Goal: Submit feedback/report problem

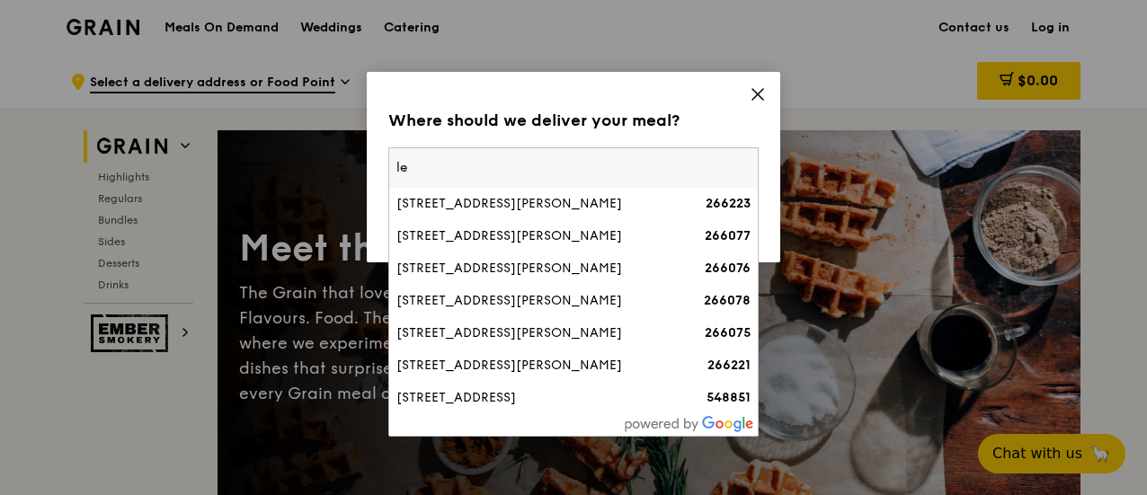
type input "l"
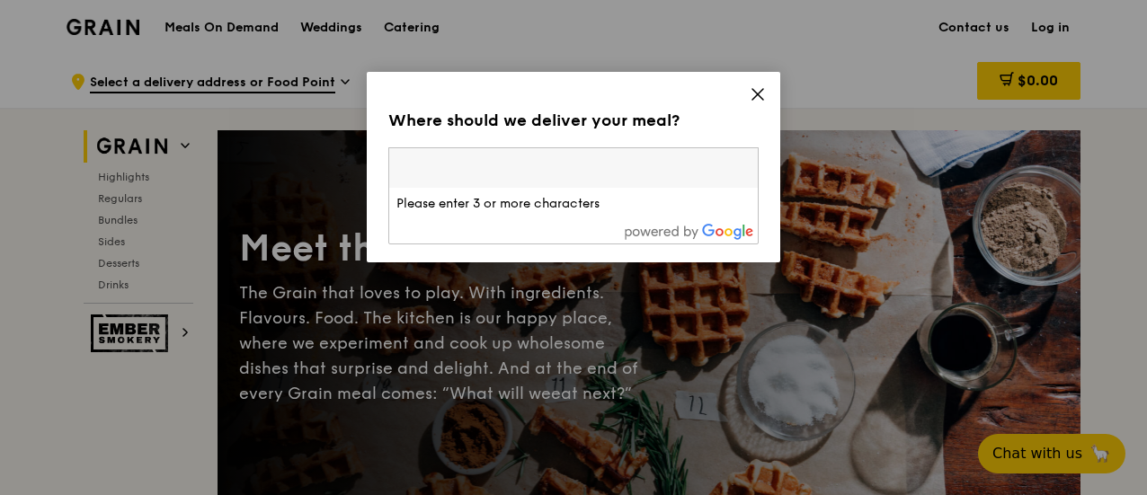
click at [484, 165] on input "search" at bounding box center [573, 168] width 369 height 40
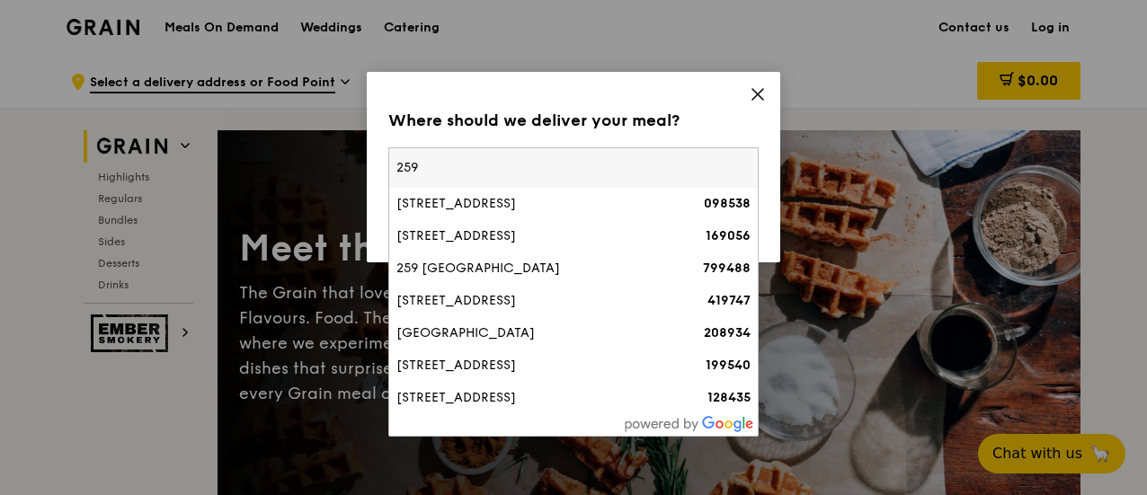
type input "259772"
type input "dayana.a@nus.edu.sg"
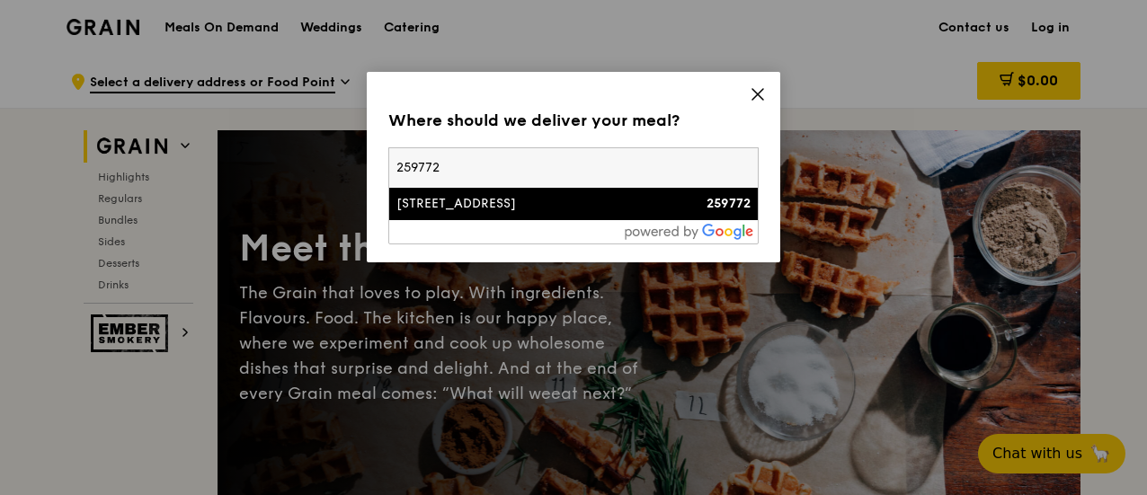
click at [680, 202] on div "259772" at bounding box center [706, 204] width 89 height 18
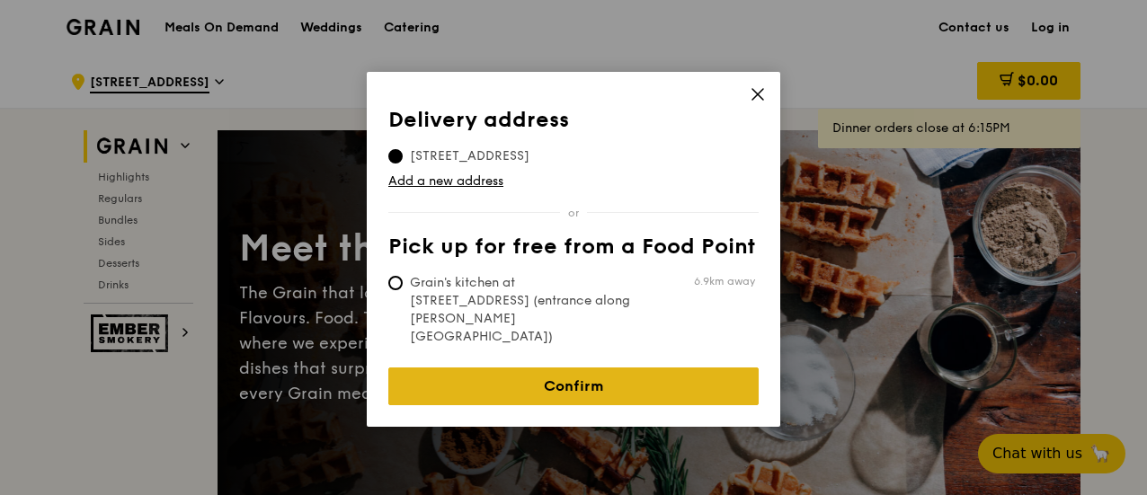
click at [548, 368] on link "Confirm" at bounding box center [573, 387] width 370 height 38
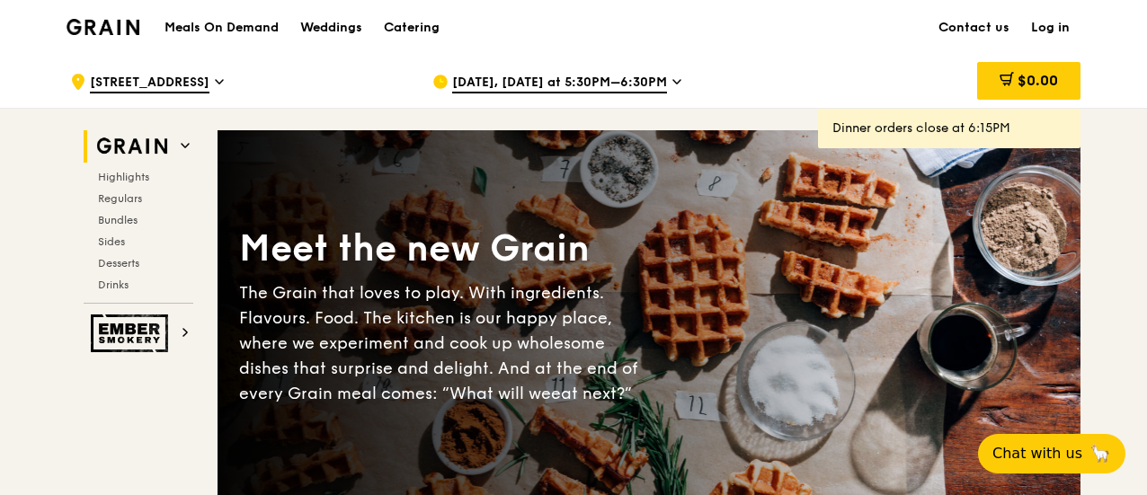
click at [672, 89] on icon at bounding box center [676, 82] width 9 height 16
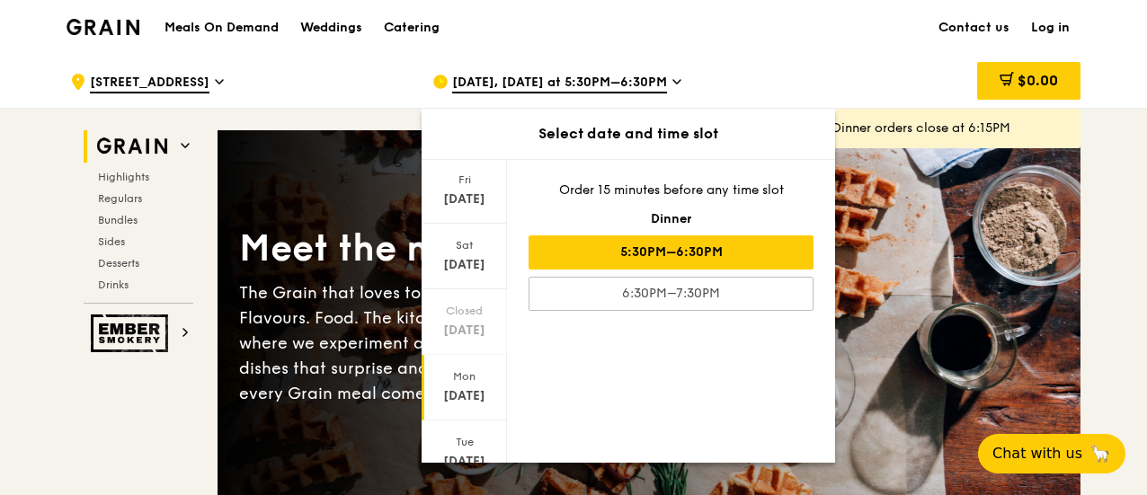
scroll to position [246, 0]
click at [475, 435] on div at bounding box center [464, 443] width 85 height 46
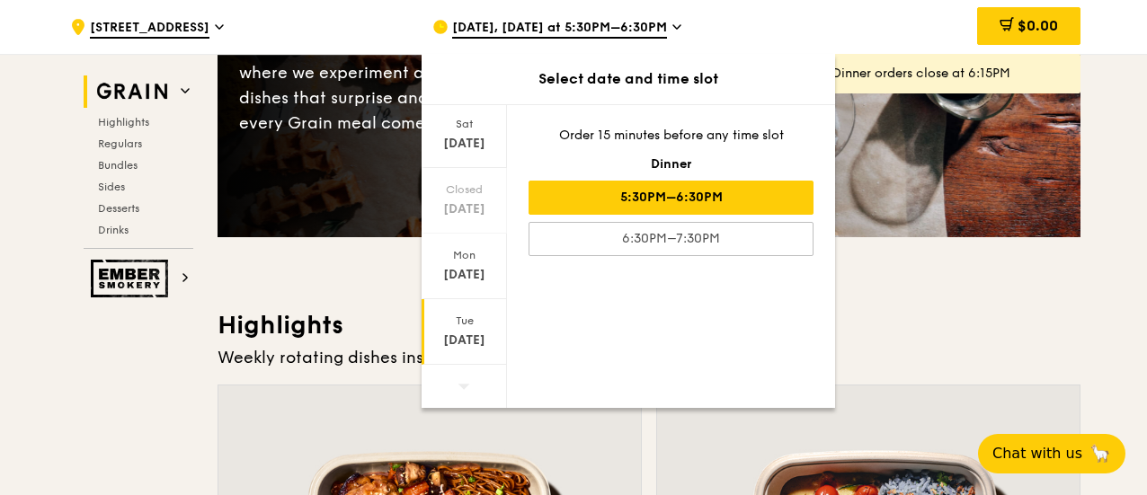
scroll to position [360, 0]
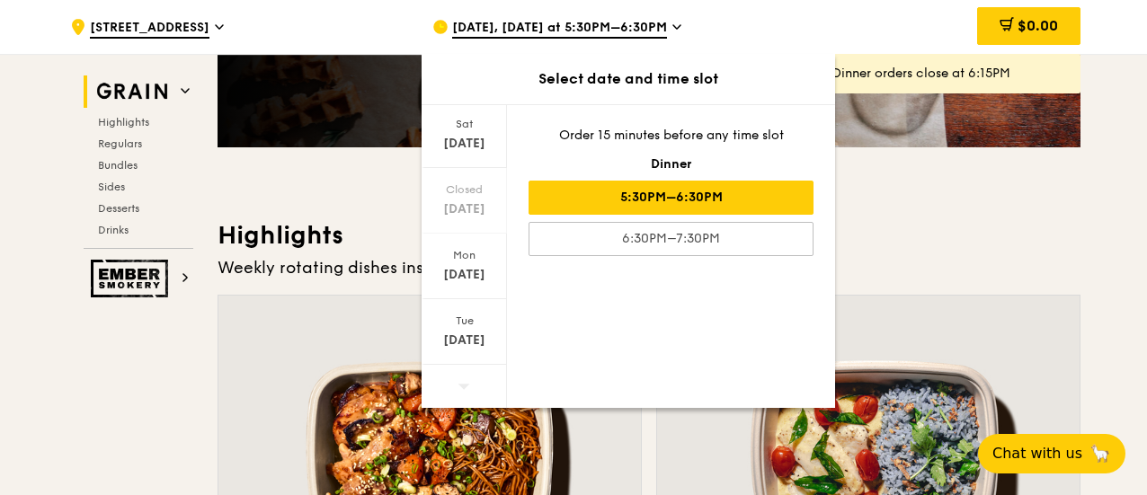
click at [472, 386] on div at bounding box center [464, 388] width 85 height 46
click at [473, 323] on div "Mon" at bounding box center [464, 322] width 80 height 14
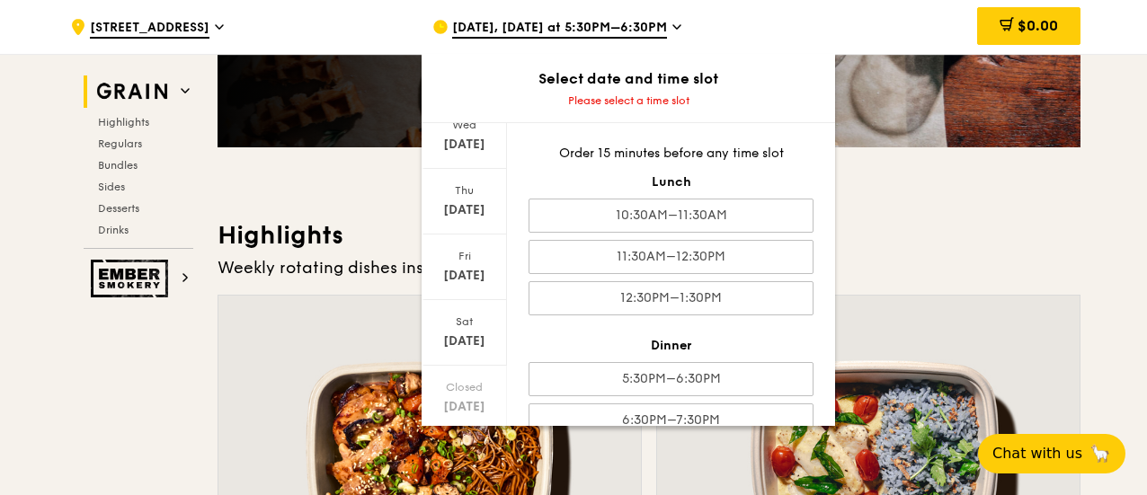
scroll to position [246, 0]
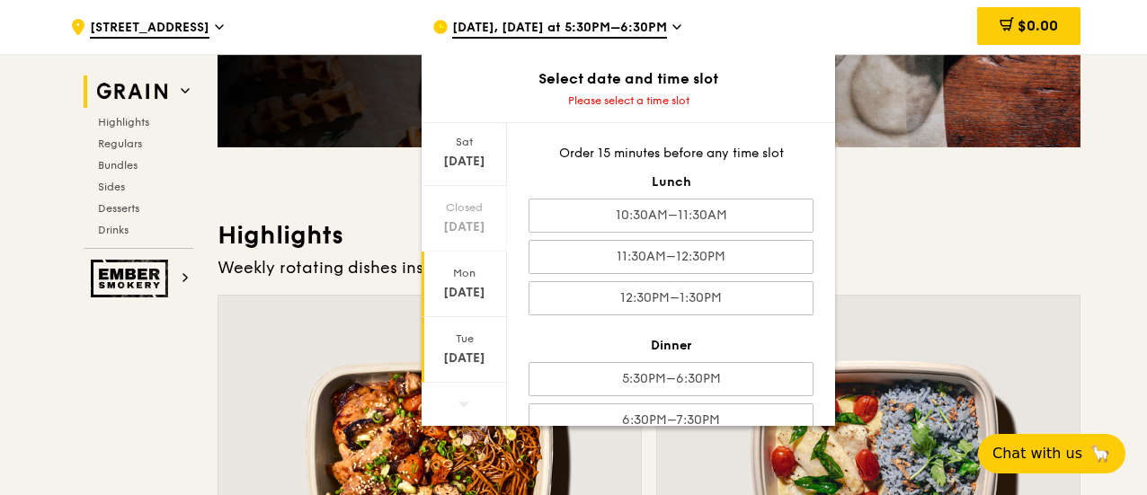
click at [475, 350] on div "Sep 2" at bounding box center [464, 359] width 80 height 18
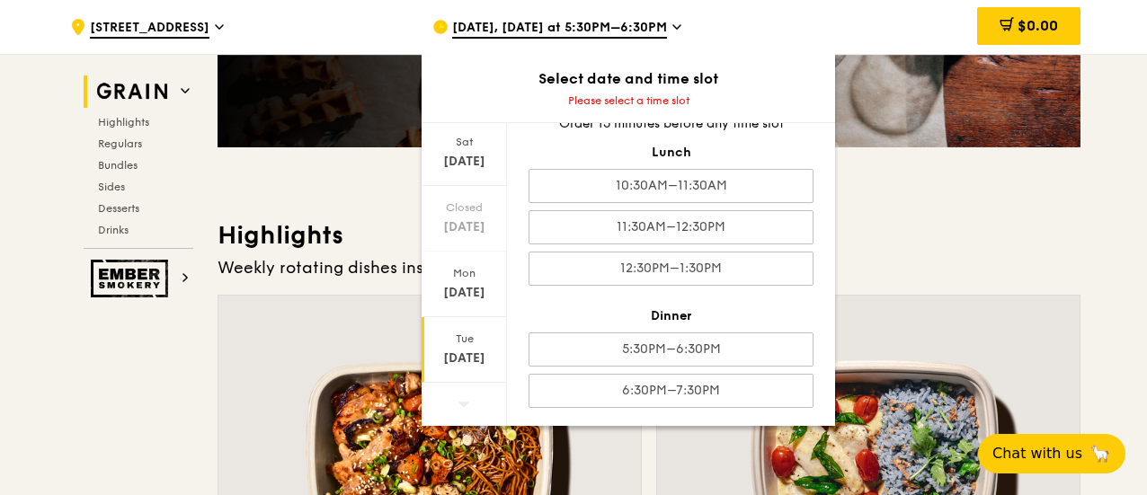
click at [1074, 257] on div "Weekly rotating dishes inspired by flavours from around the world." at bounding box center [649, 267] width 863 height 25
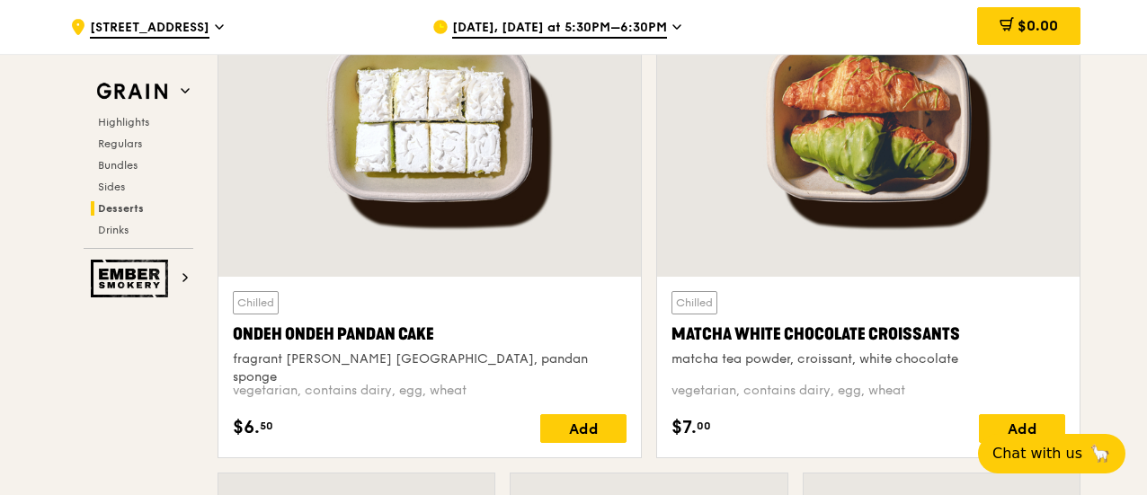
scroll to position [5555, 0]
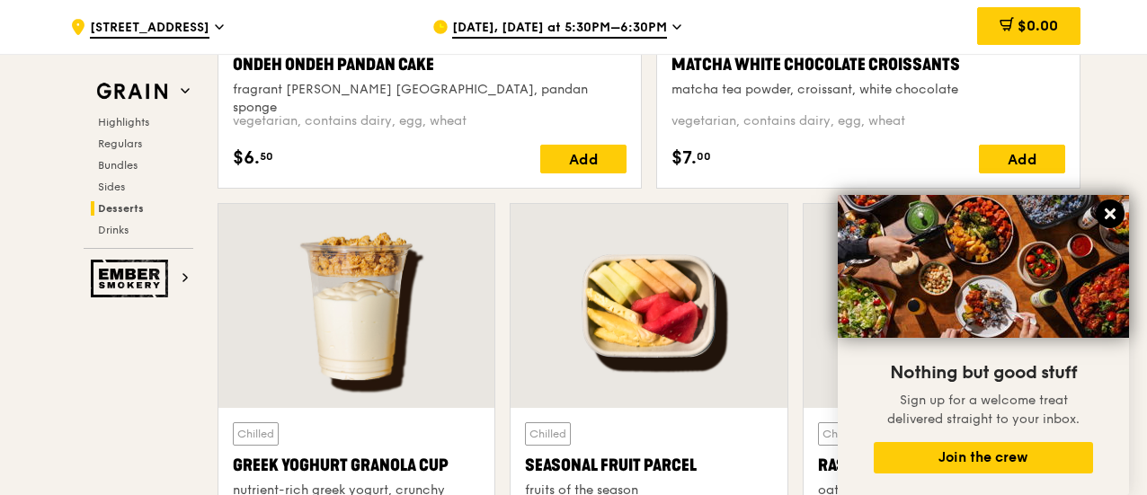
click at [1107, 213] on icon at bounding box center [1110, 214] width 11 height 11
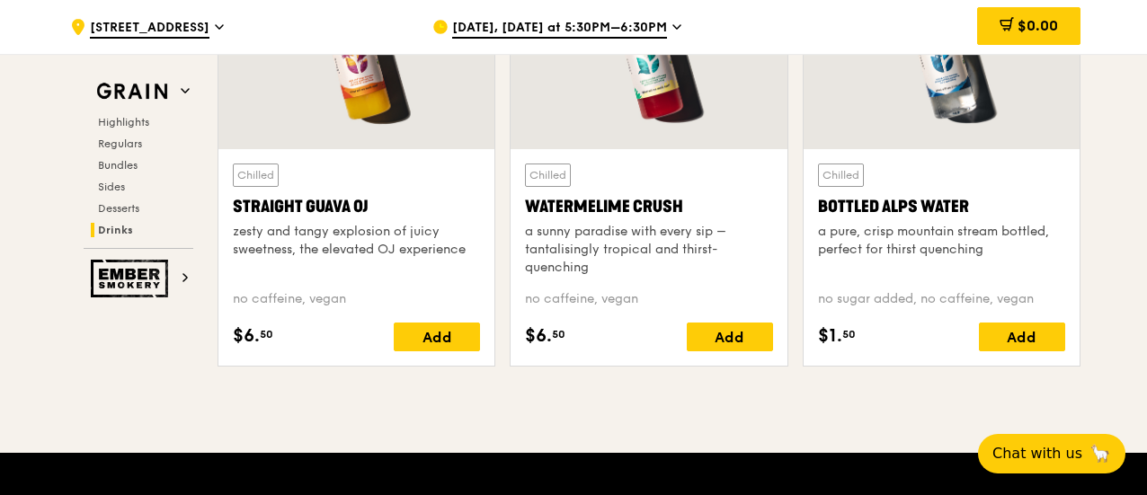
scroll to position [7505, 0]
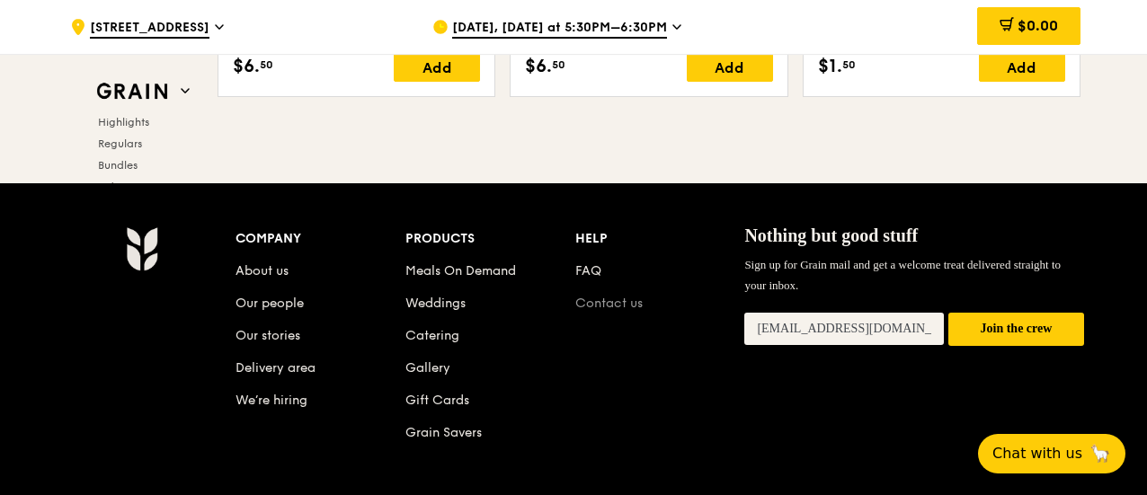
click at [606, 296] on link "Contact us" at bounding box center [608, 303] width 67 height 15
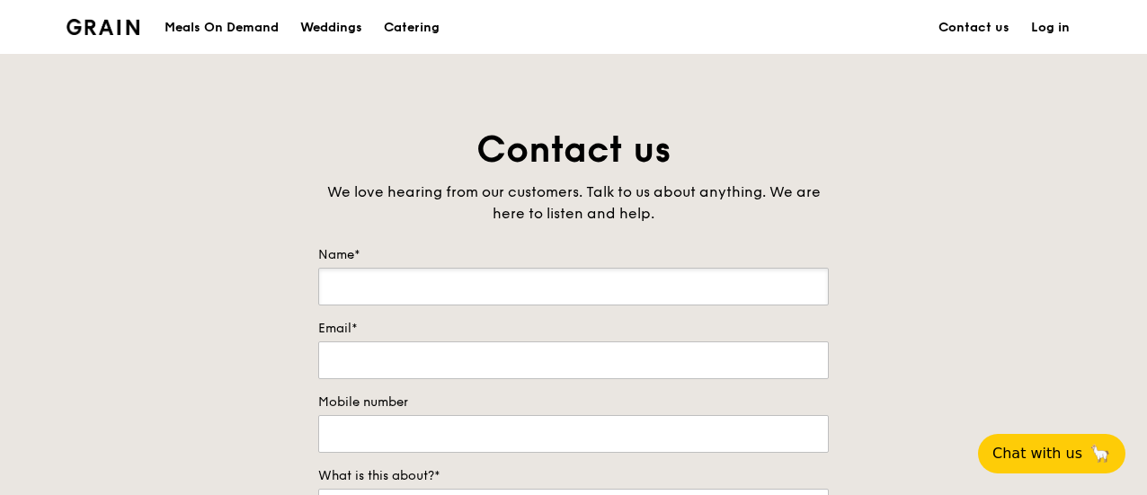
click at [466, 301] on input "Name*" at bounding box center [573, 287] width 511 height 38
type input "Dayana Ariffin"
type input "dayana.a@nus.edu.sg"
type input "96647659"
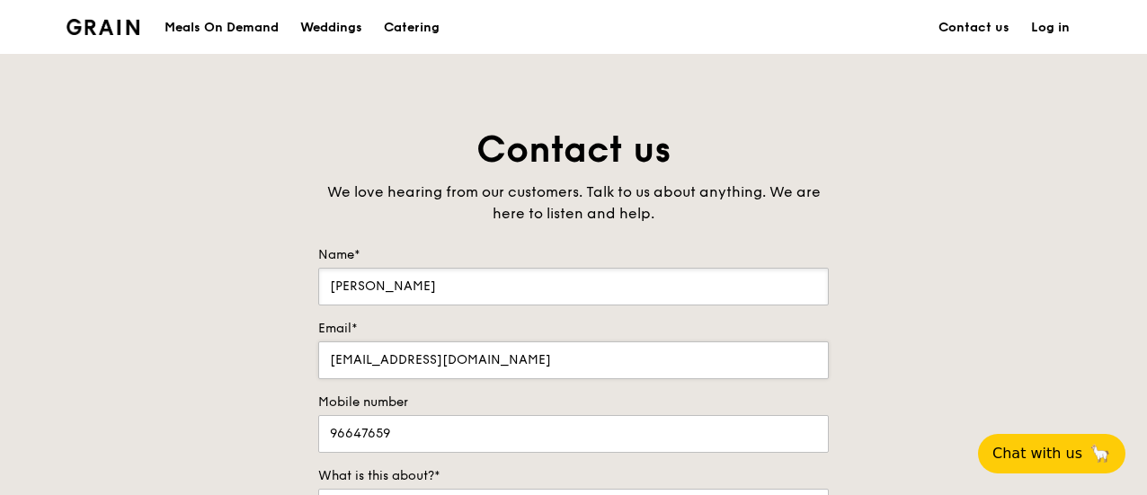
scroll to position [270, 0]
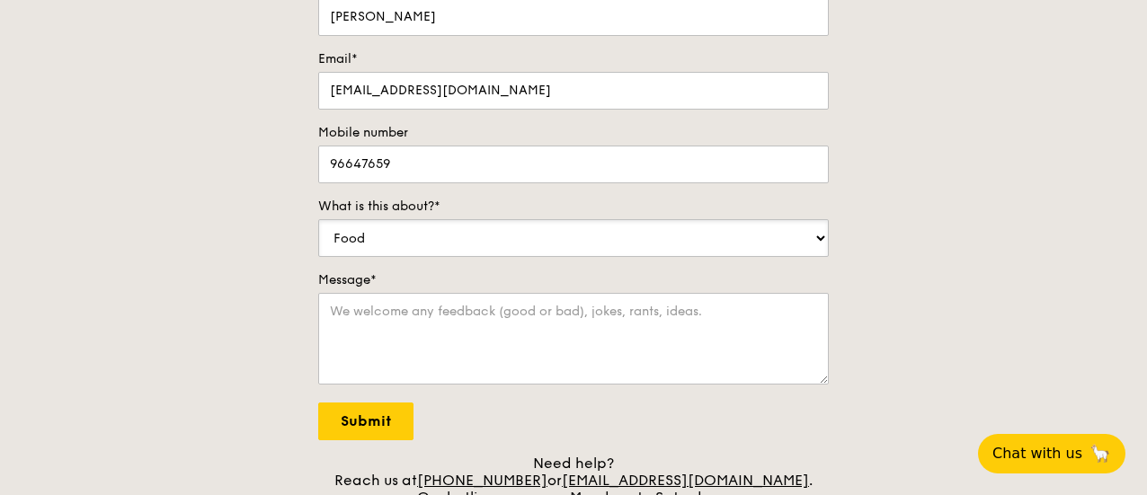
click at [494, 235] on select "Food Service Billing/Payment Catering Others" at bounding box center [573, 238] width 511 height 38
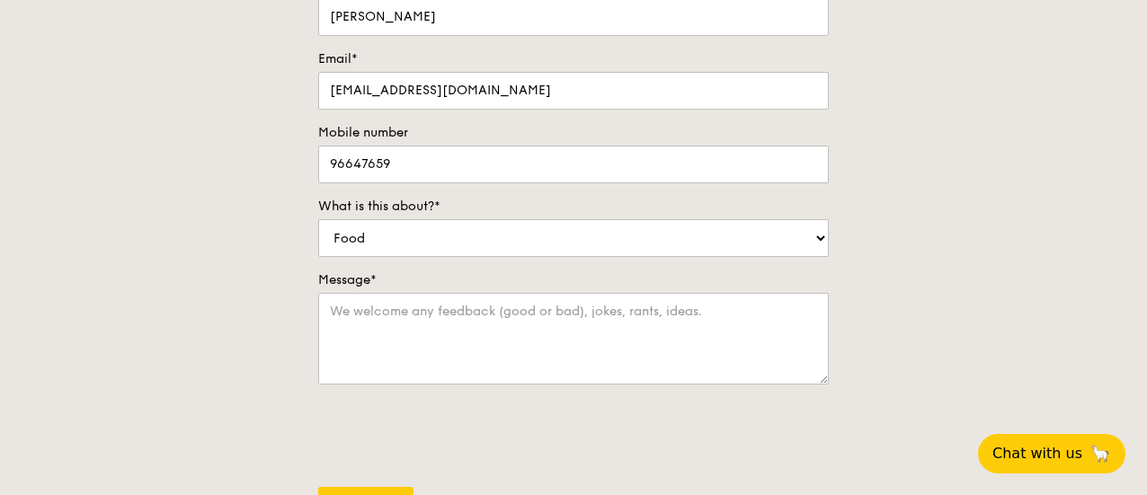
click at [224, 271] on div "Contact us We love hearing from our customers. Talk to us about anything. We ar…" at bounding box center [573, 231] width 1147 height 751
click at [370, 345] on textarea "Message*" at bounding box center [573, 339] width 511 height 92
click at [433, 308] on textarea "Hi! We will need a bento and two snacks for one of our" at bounding box center [573, 339] width 511 height 92
click at [697, 308] on textarea "Hi! We will need a bento and two snacks for one of our" at bounding box center [573, 339] width 511 height 92
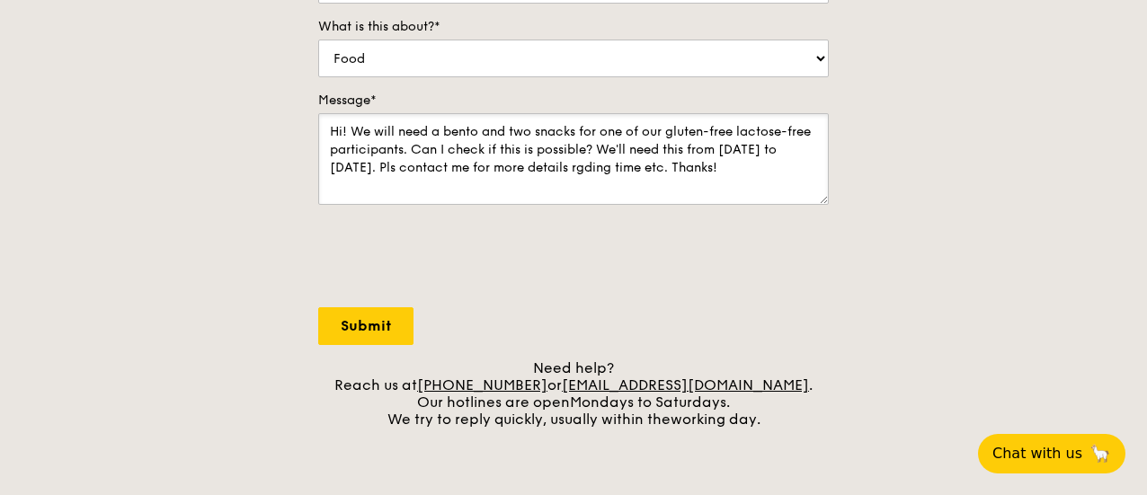
scroll to position [539, 0]
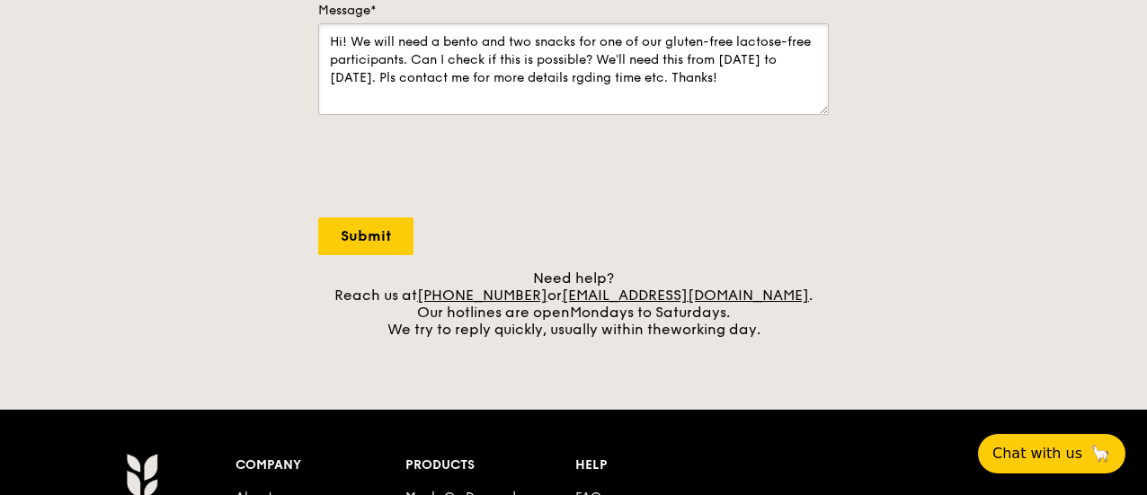
click at [403, 54] on textarea "Hi! We will need a bento and two snacks for one of our gluten-free lactose-free…" at bounding box center [573, 69] width 511 height 92
click at [609, 41] on textarea "Hi! We will need a bento and two snacks for one of our gluten-free lactose-free…" at bounding box center [573, 69] width 511 height 92
click at [761, 84] on textarea "Hi! We will need a bento and two snacks for 1 pax which is our gluten-free lact…" at bounding box center [573, 69] width 511 height 92
click at [574, 38] on textarea "Hi! We will need a bento and two snacks for 1 pax which is our gluten-free lact…" at bounding box center [573, 69] width 511 height 92
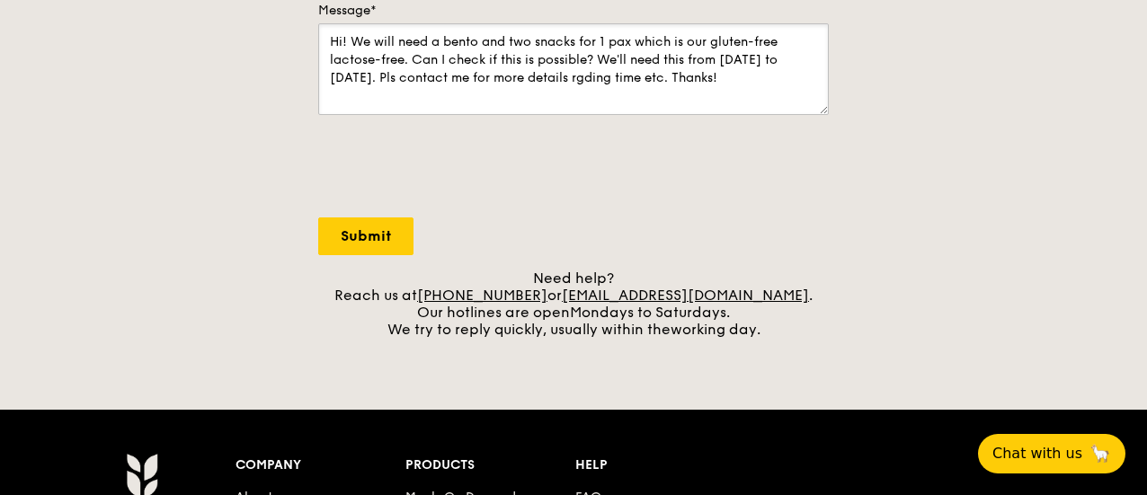
click at [586, 35] on textarea "Hi! We will need a bento and two snacks for 1 pax which is our gluten-free lact…" at bounding box center [573, 69] width 511 height 92
click at [575, 38] on textarea "Hi! We will need a bento and two snacks for 1 pax which is our gluten-free lact…" at bounding box center [573, 69] width 511 height 92
click at [714, 72] on textarea "Hi! We will need a bento and two snacks for 1 pax which is our gluten-free lact…" at bounding box center [573, 69] width 511 height 92
type textarea "Hi! We will need a bento and two snacks for 1 pax which is our gluten-free lact…"
click at [354, 235] on input "Submit" at bounding box center [365, 237] width 95 height 38
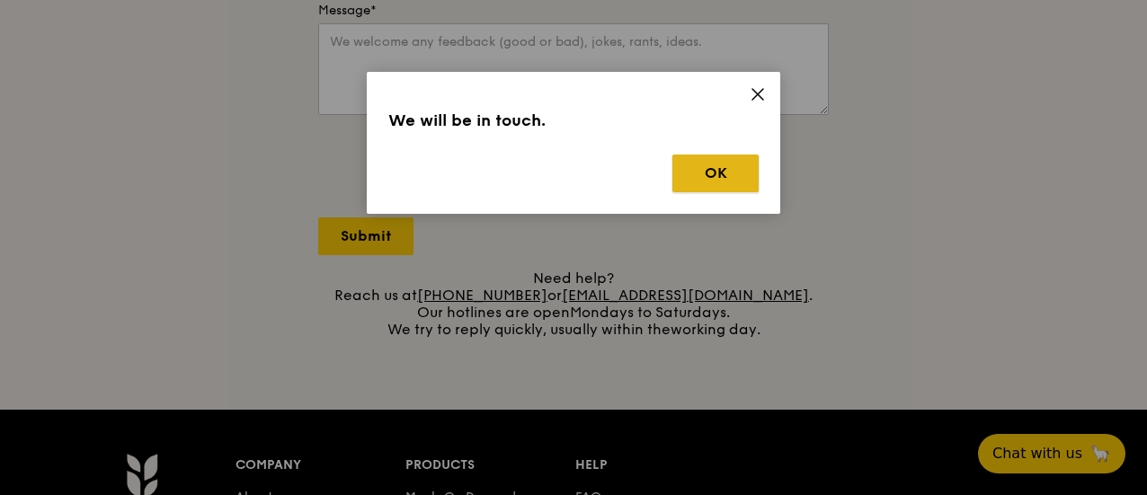
click at [715, 182] on button "OK" at bounding box center [715, 174] width 86 height 38
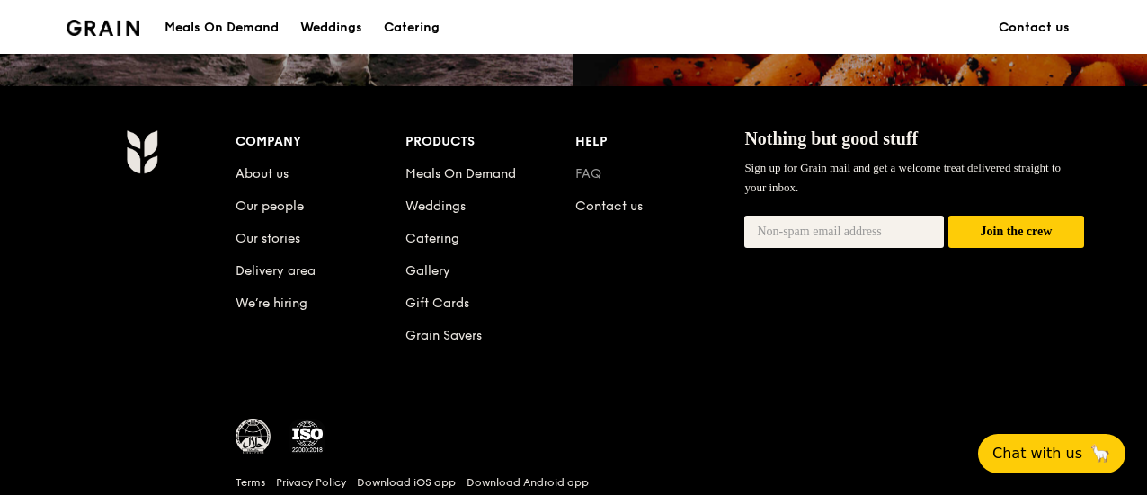
click at [595, 168] on link "FAQ" at bounding box center [588, 173] width 26 height 15
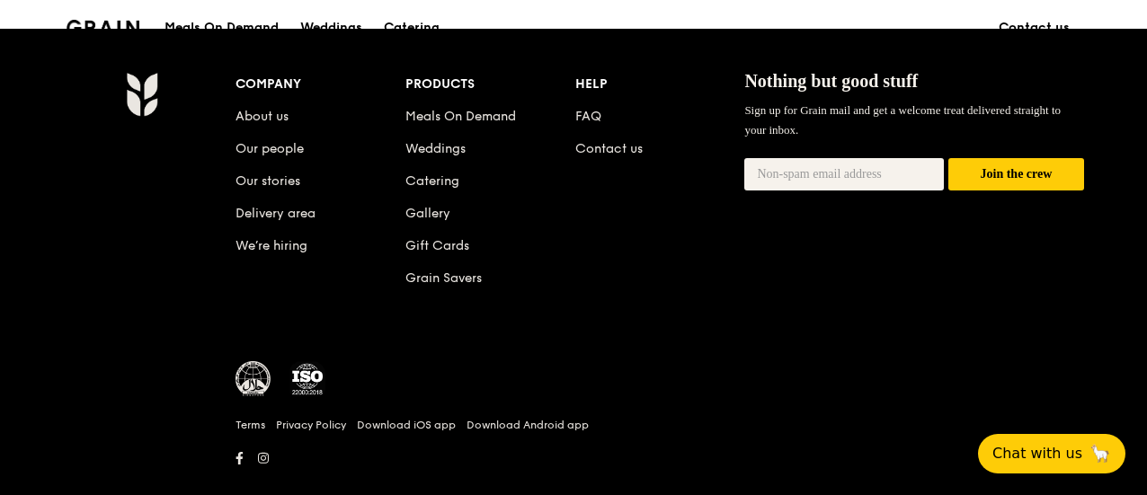
scroll to position [1920, 0]
